Goal: Check status: Check status

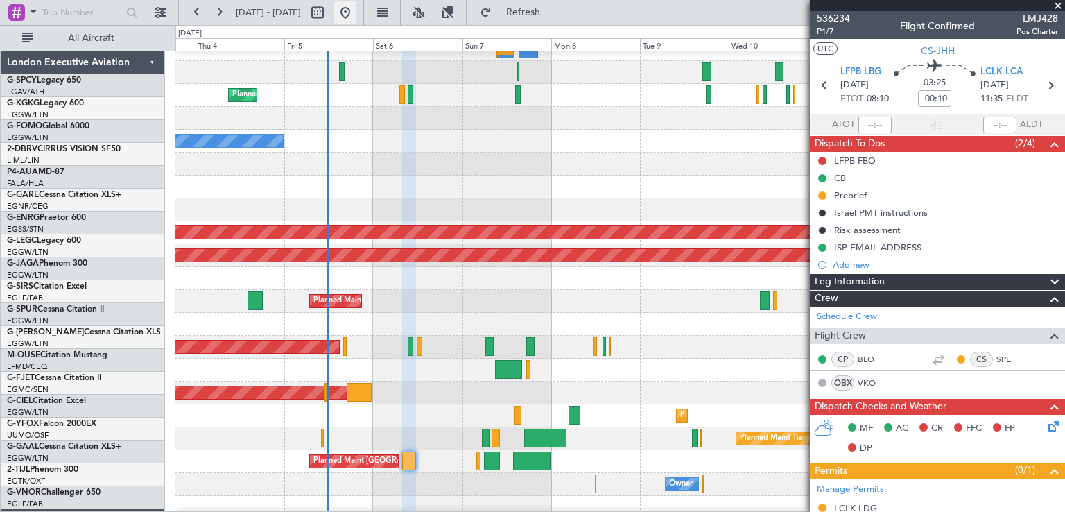
scroll to position [303, 0]
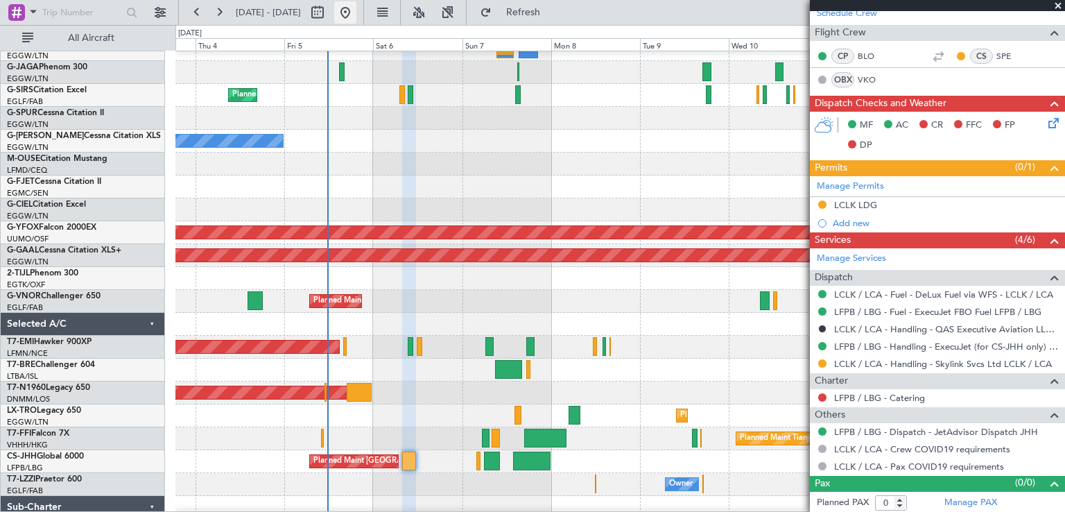
click at [356, 17] on button at bounding box center [345, 12] width 22 height 22
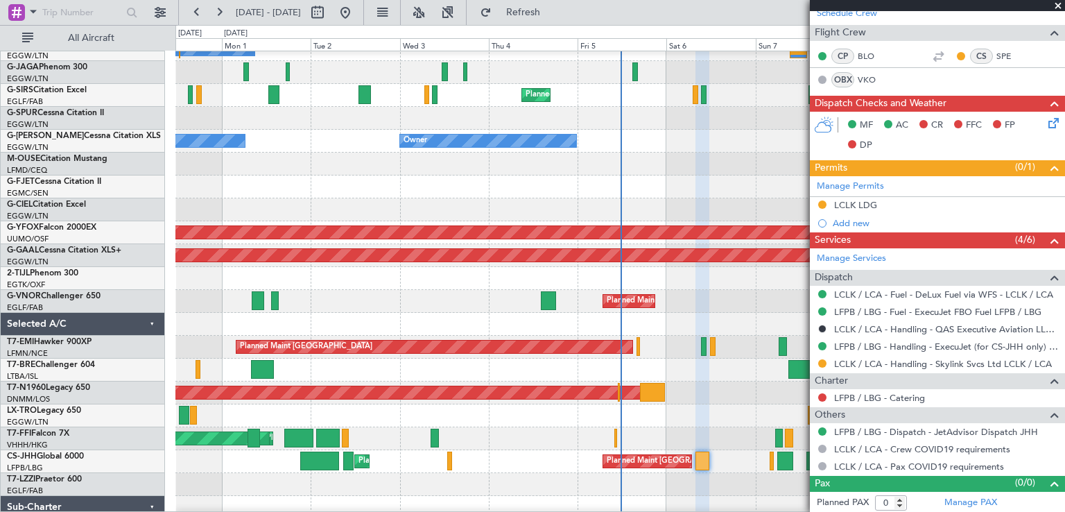
click at [1056, 5] on span at bounding box center [1058, 6] width 14 height 12
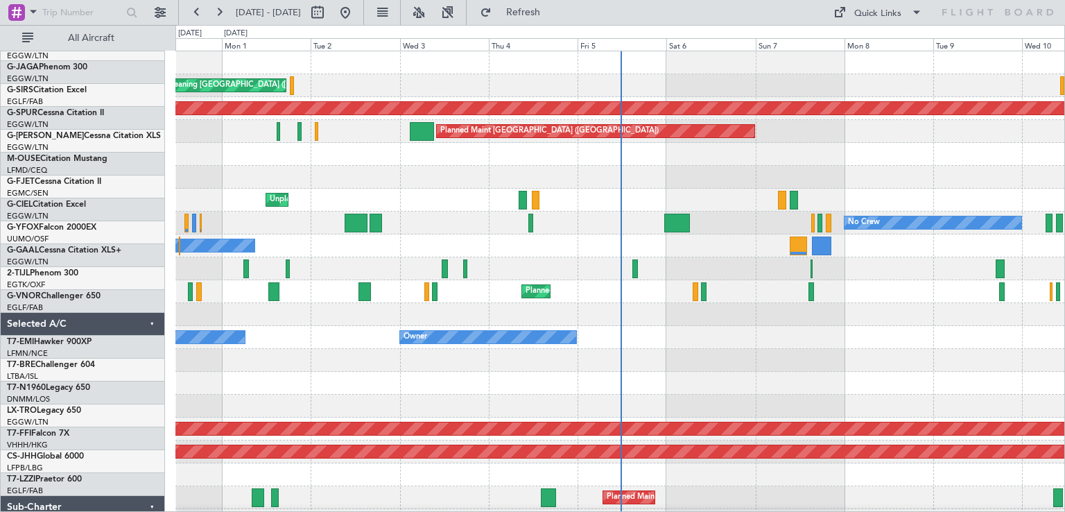
scroll to position [0, 0]
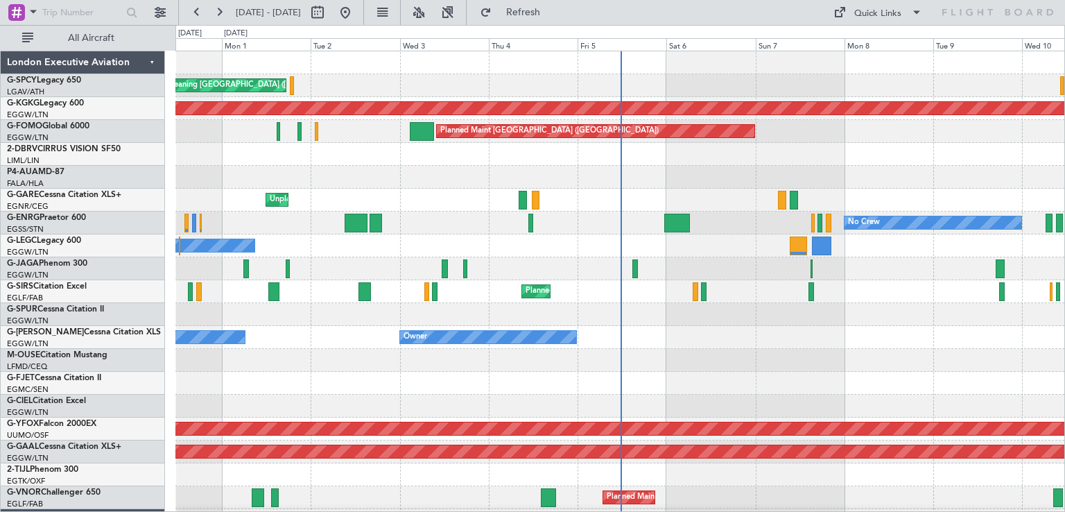
click at [638, 364] on div at bounding box center [619, 360] width 889 height 23
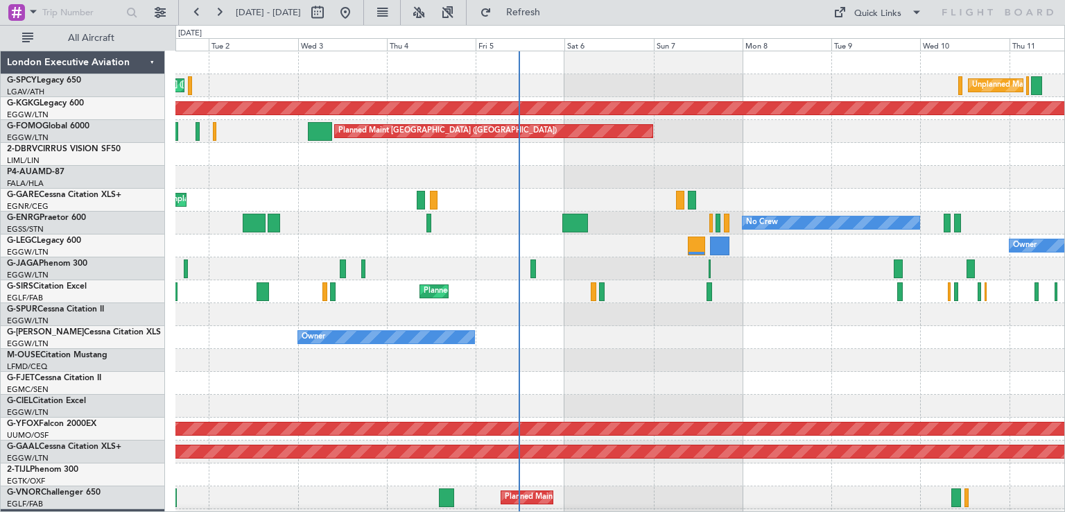
click at [596, 269] on div "Cleaning [GEOGRAPHIC_DATA] ([PERSON_NAME] Intl) Unplanned Maint [GEOGRAPHIC_DAT…" at bounding box center [619, 394] width 889 height 686
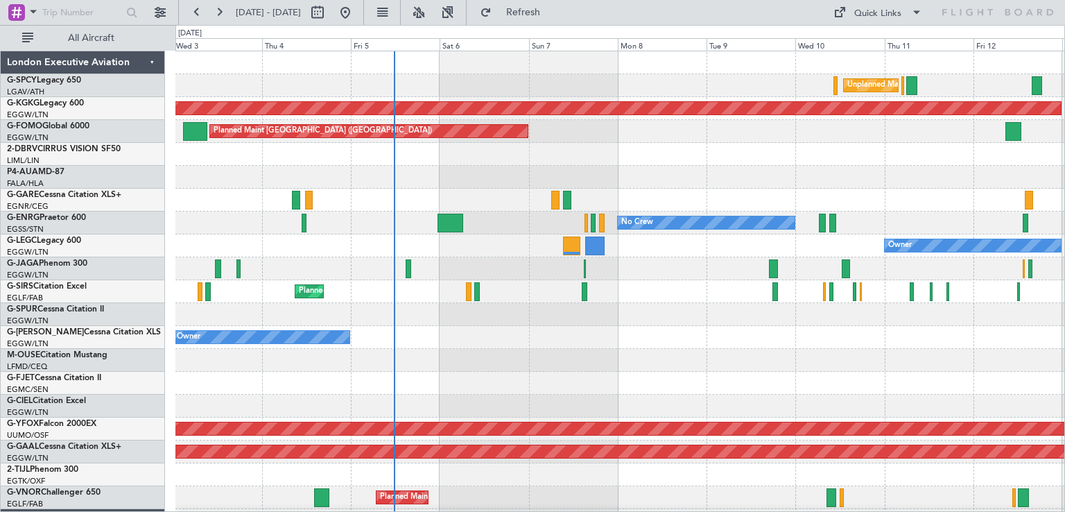
click at [737, 273] on div at bounding box center [619, 268] width 889 height 23
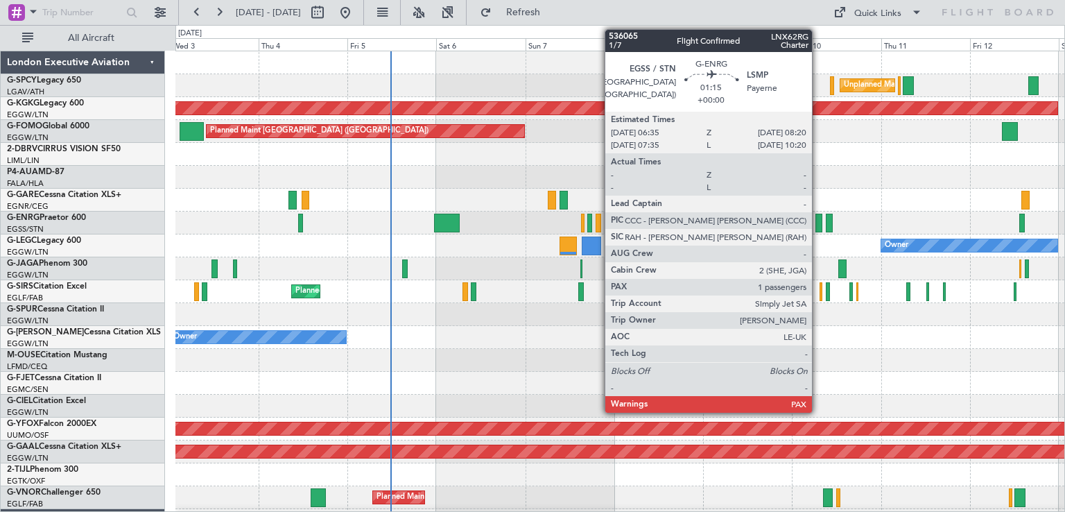
click at [818, 226] on div at bounding box center [818, 223] width 7 height 19
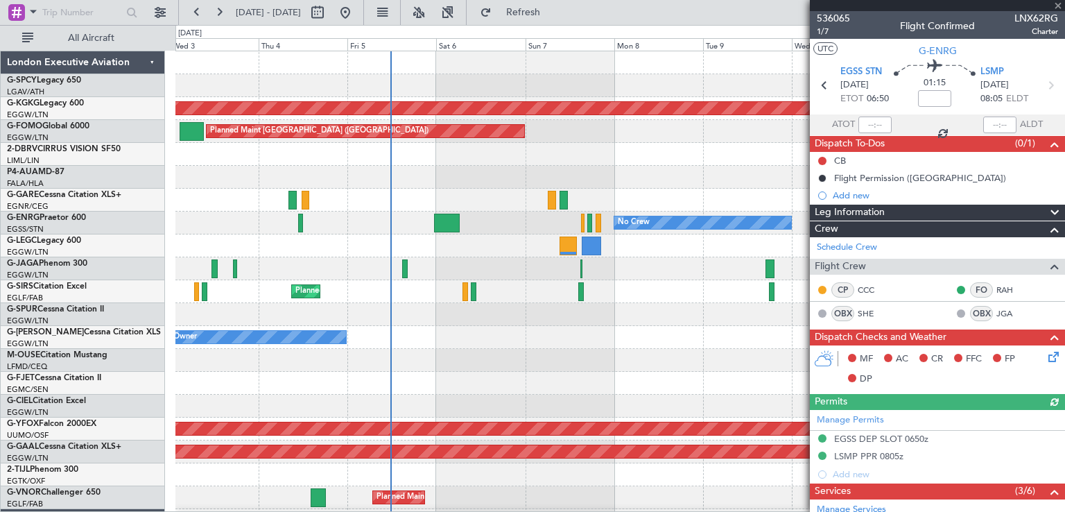
scroll to position [282, 0]
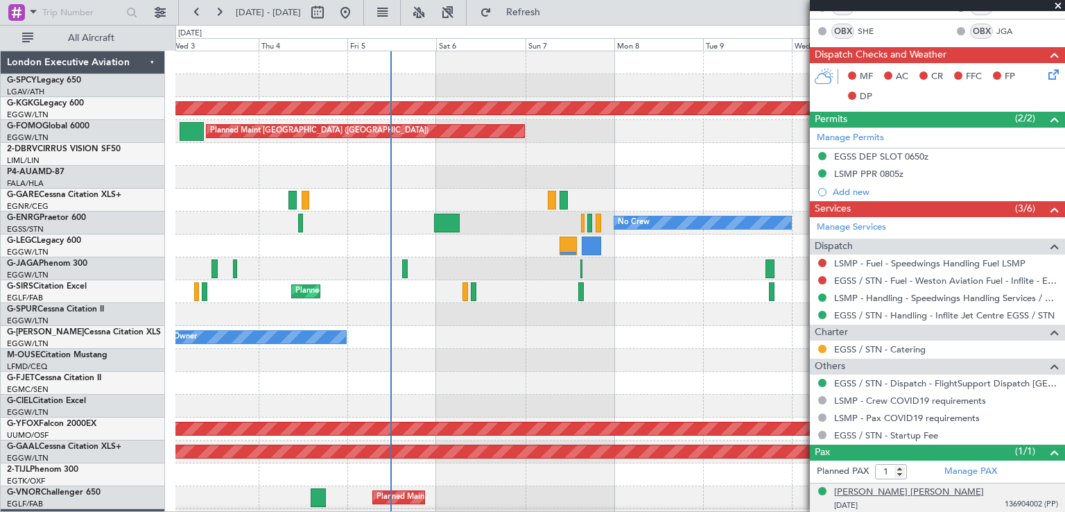
click at [905, 493] on div "[PERSON_NAME] [PERSON_NAME]" at bounding box center [909, 492] width 150 height 14
click at [1061, 3] on span at bounding box center [1058, 6] width 14 height 12
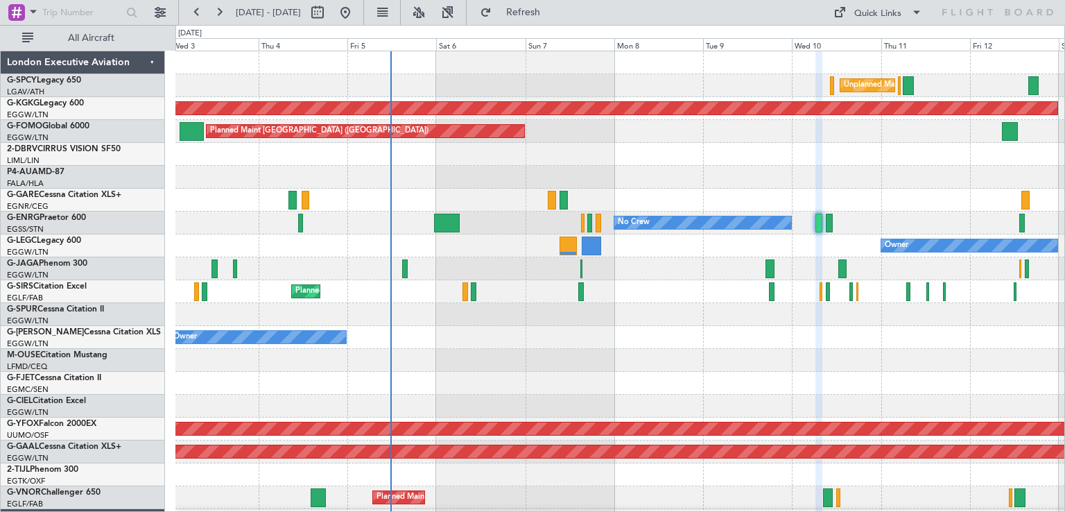
type input "0"
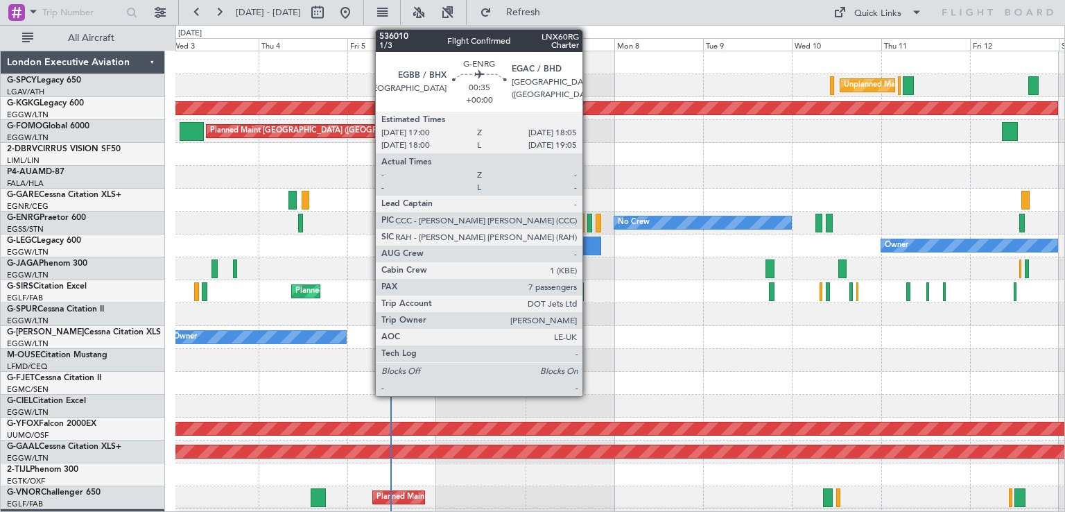
click at [589, 225] on div at bounding box center [589, 223] width 4 height 19
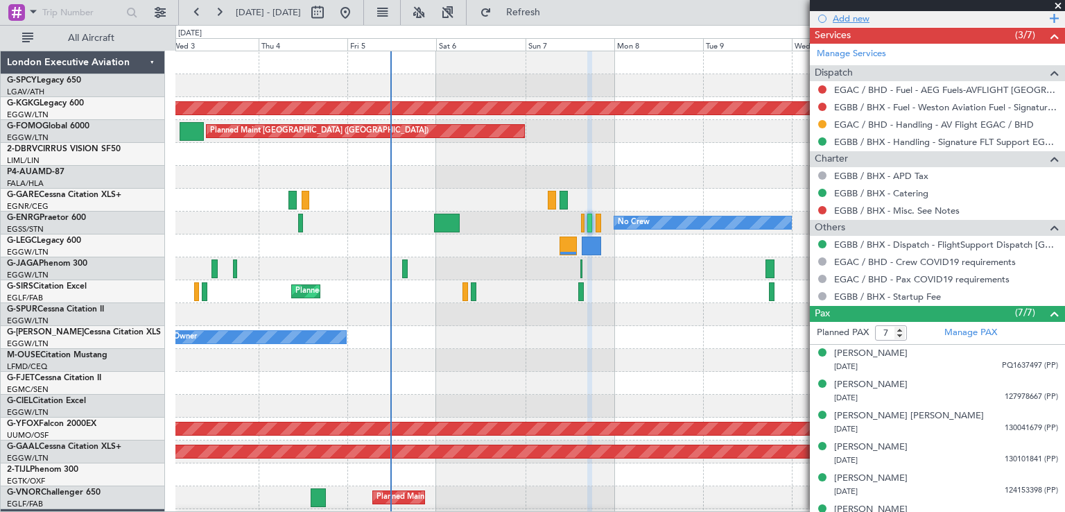
scroll to position [487, 0]
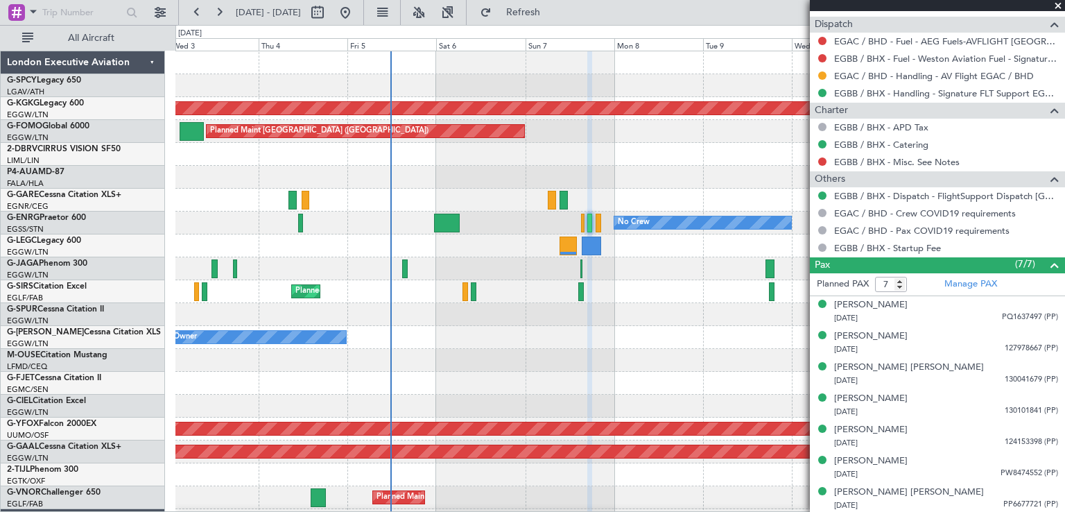
click at [1056, 3] on span at bounding box center [1058, 6] width 14 height 12
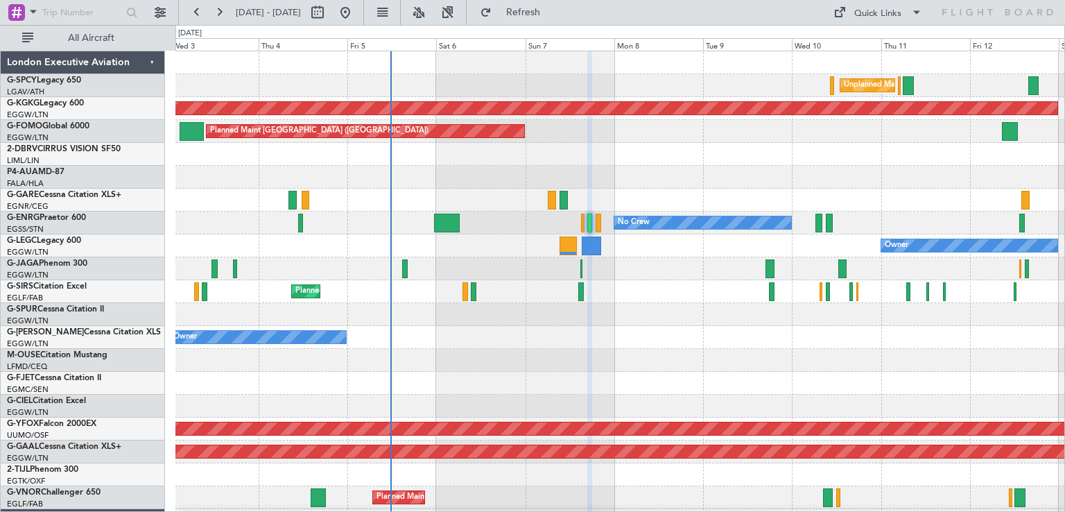
type input "0"
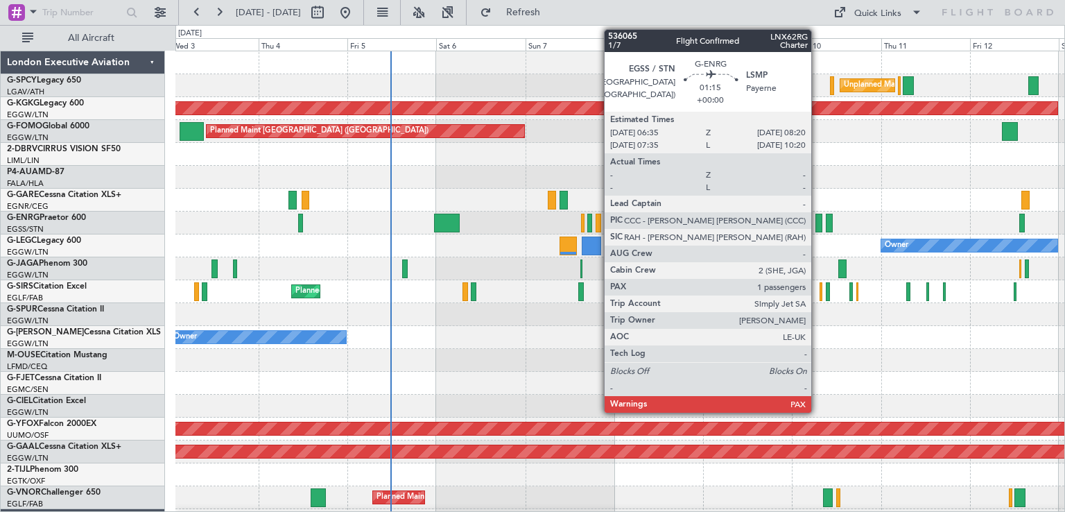
click at [817, 227] on div at bounding box center [818, 223] width 7 height 19
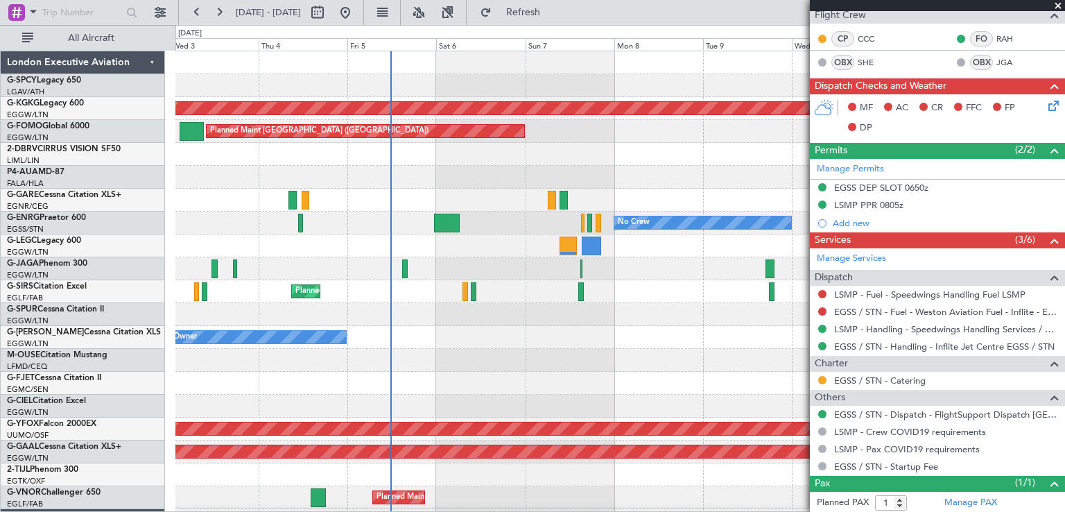
scroll to position [282, 0]
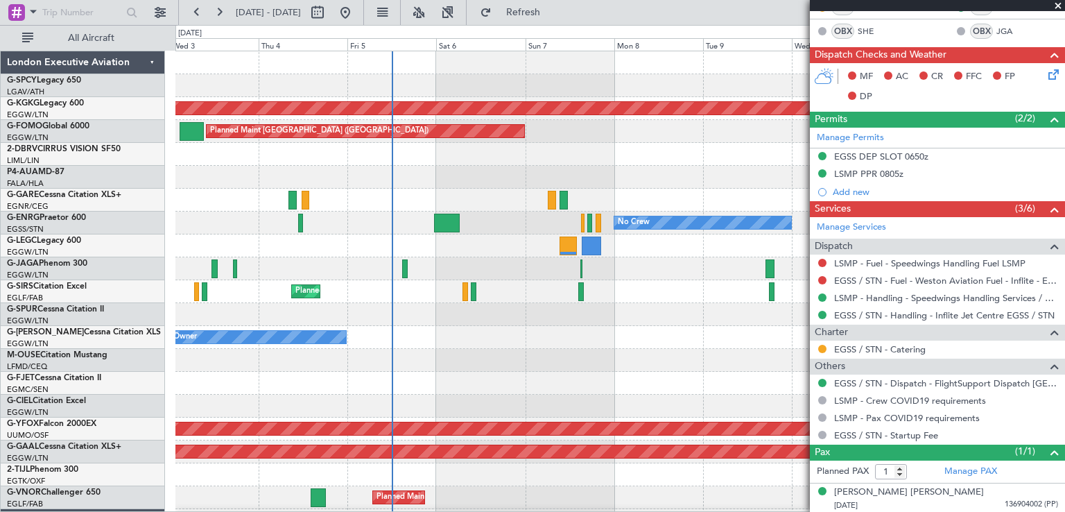
click at [1061, 6] on span at bounding box center [1058, 6] width 14 height 12
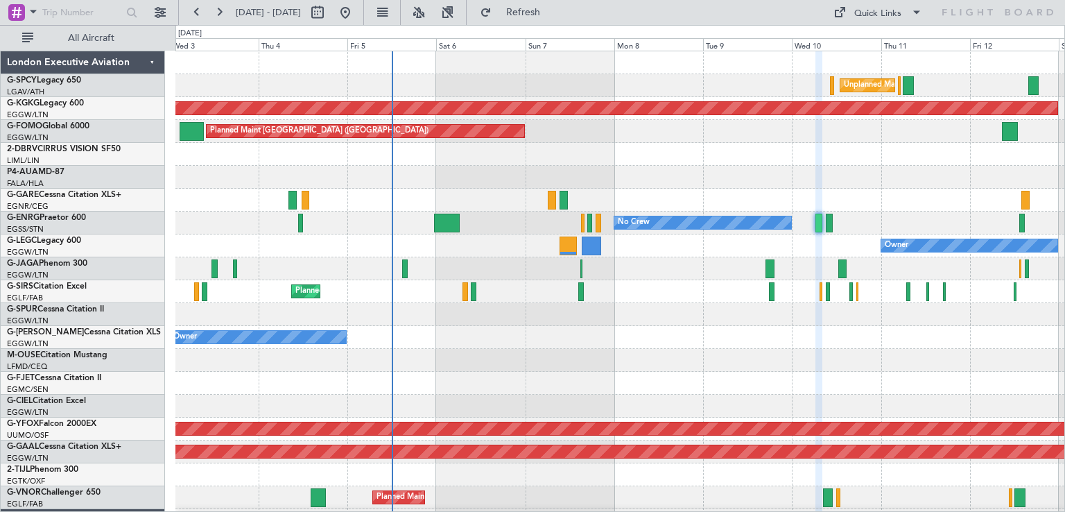
type input "0"
click at [356, 6] on button at bounding box center [345, 12] width 22 height 22
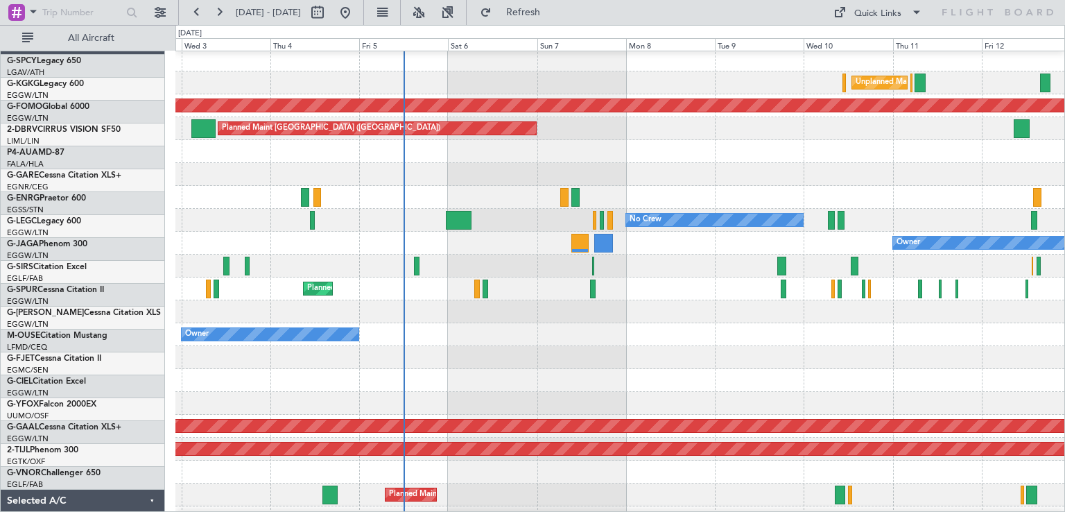
scroll to position [3, 0]
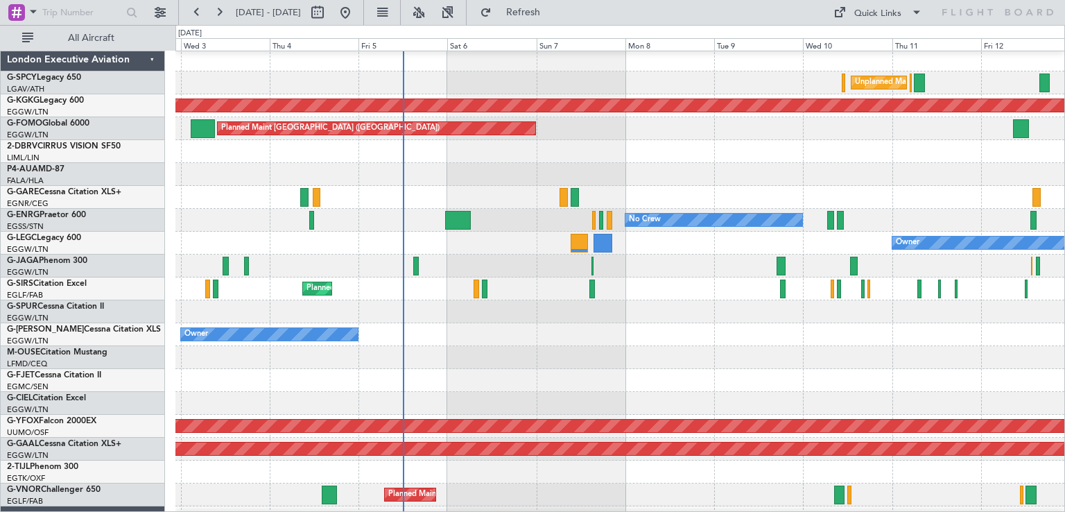
click at [704, 363] on div at bounding box center [619, 357] width 889 height 23
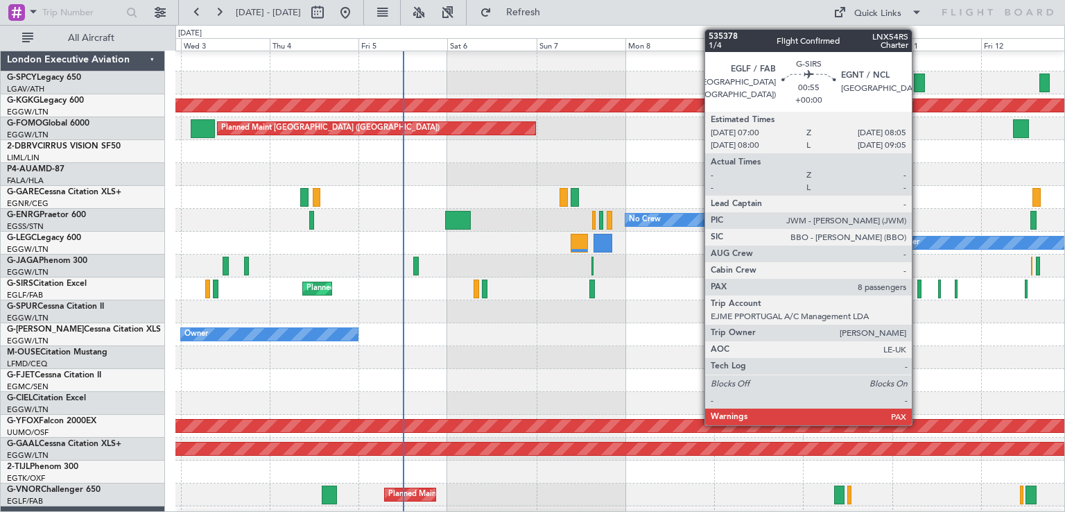
click at [670, 311] on div at bounding box center [619, 311] width 889 height 23
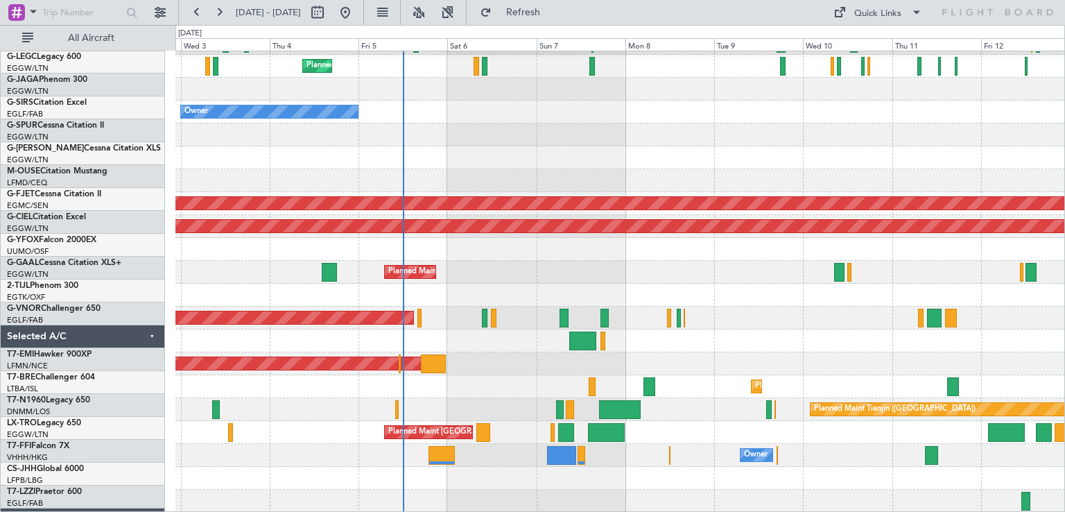
scroll to position [225, 0]
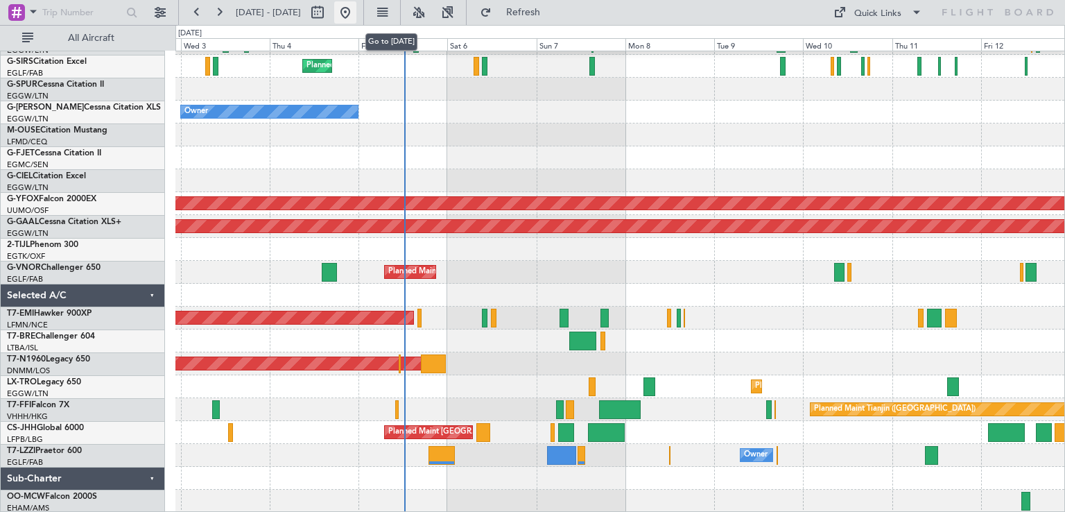
click at [356, 10] on button at bounding box center [345, 12] width 22 height 22
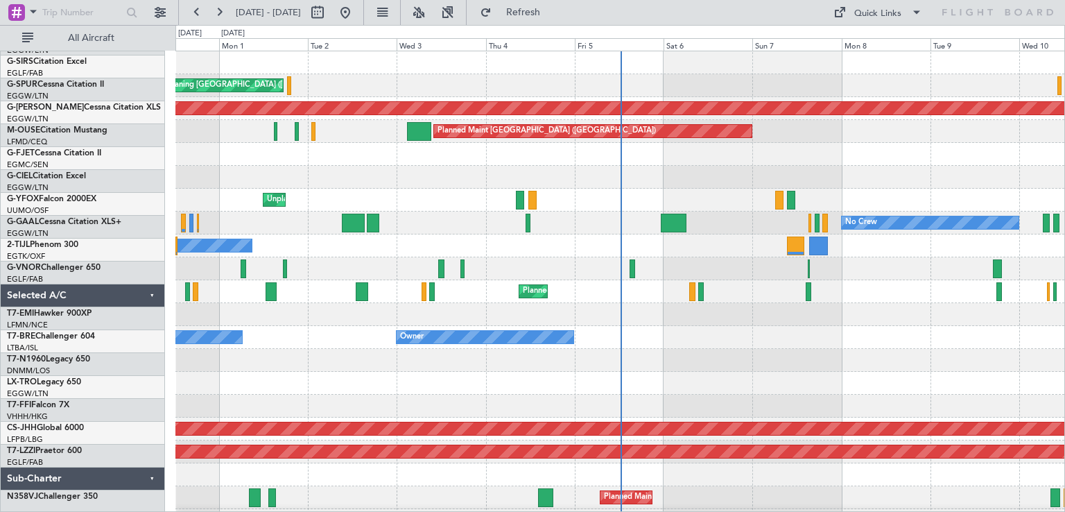
scroll to position [0, 0]
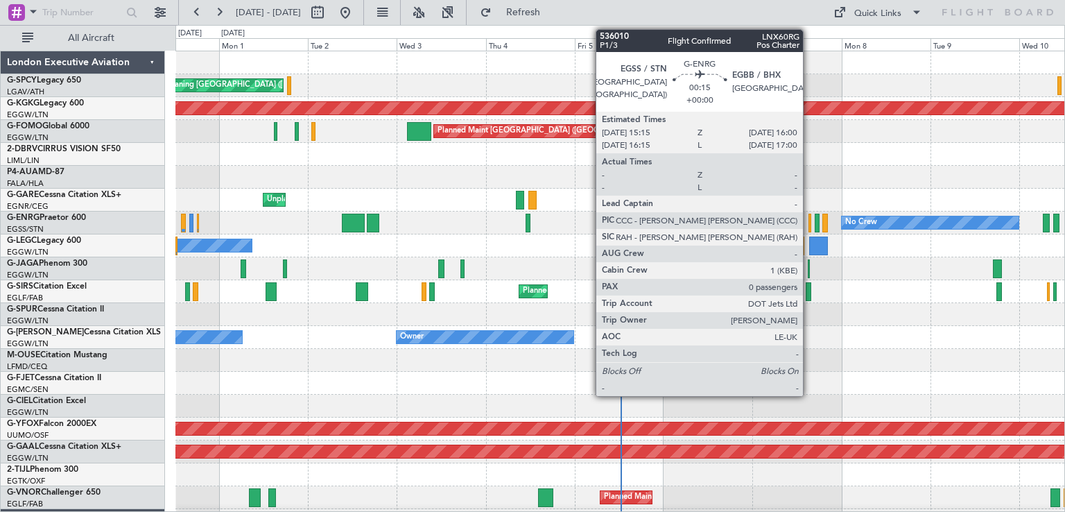
click at [809, 225] on div at bounding box center [809, 223] width 3 height 19
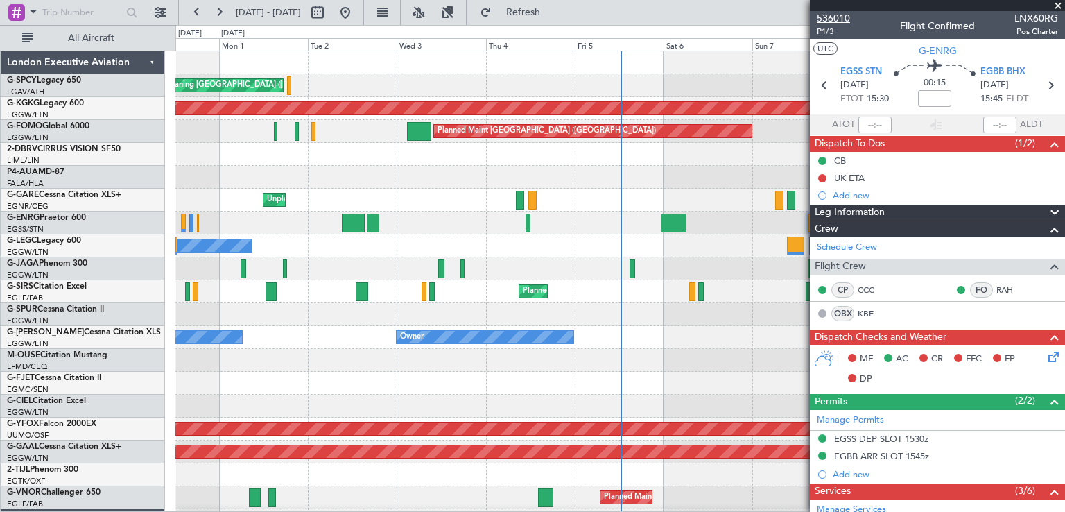
click at [834, 20] on span "536010" at bounding box center [833, 18] width 33 height 15
